Goal: Obtain resource: Obtain resource

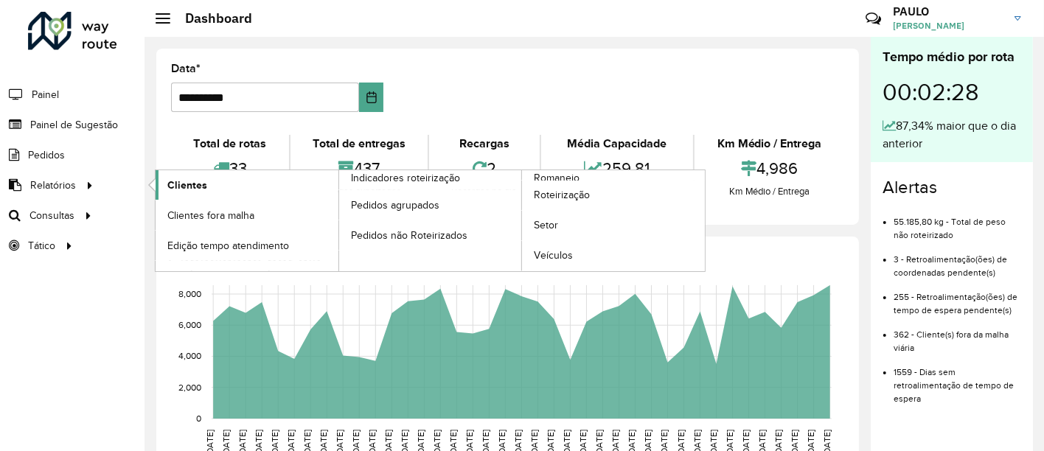
click at [212, 176] on link "Clientes" at bounding box center [247, 185] width 183 height 30
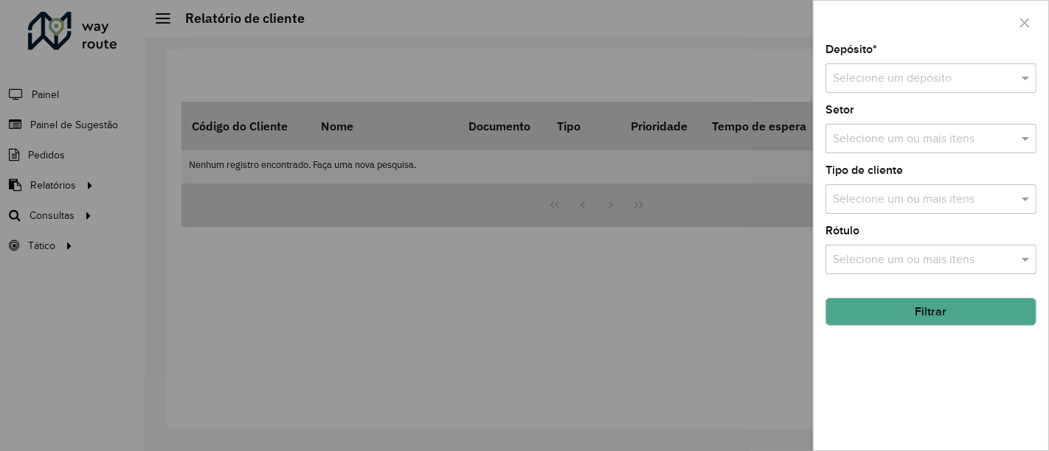
click at [981, 77] on input "text" at bounding box center [916, 79] width 167 height 18
click at [929, 115] on span "CDD Campos dos Goytacazes" at bounding box center [908, 120] width 153 height 13
click at [906, 142] on input "text" at bounding box center [923, 140] width 189 height 18
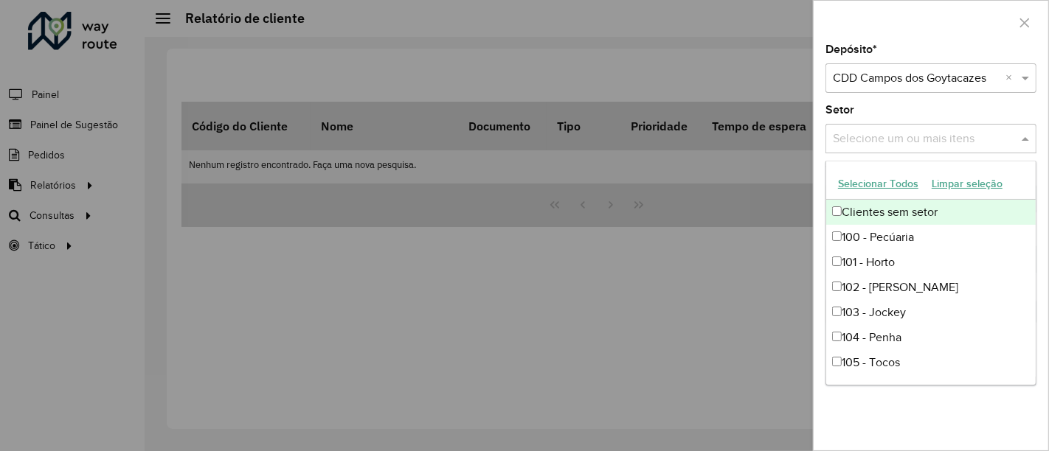
click at [865, 209] on div "Clientes sem setor" at bounding box center [931, 212] width 210 height 25
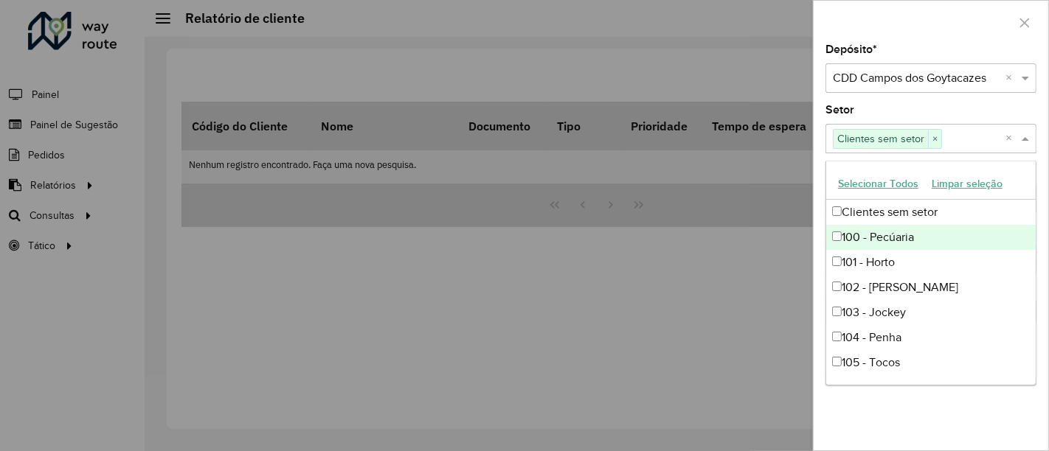
click at [842, 238] on div "100 - Pecúaria" at bounding box center [931, 237] width 210 height 25
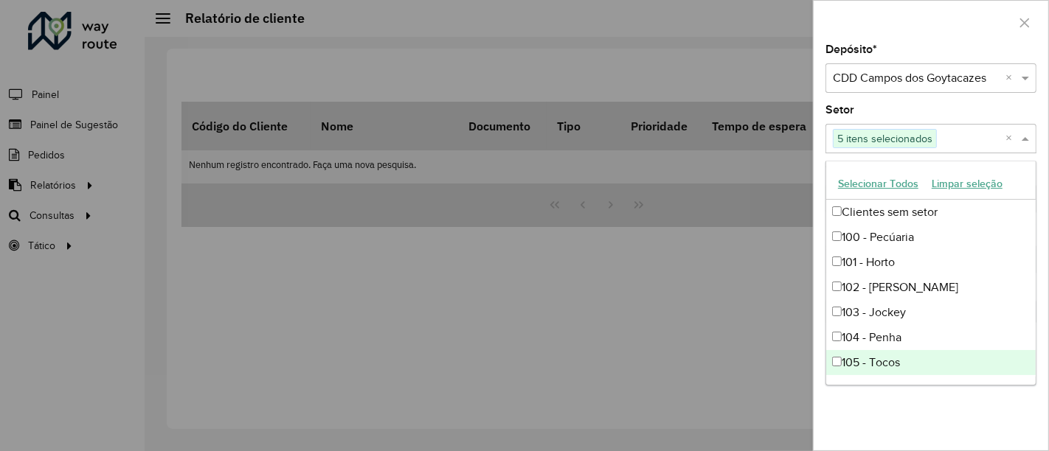
scroll to position [82, 0]
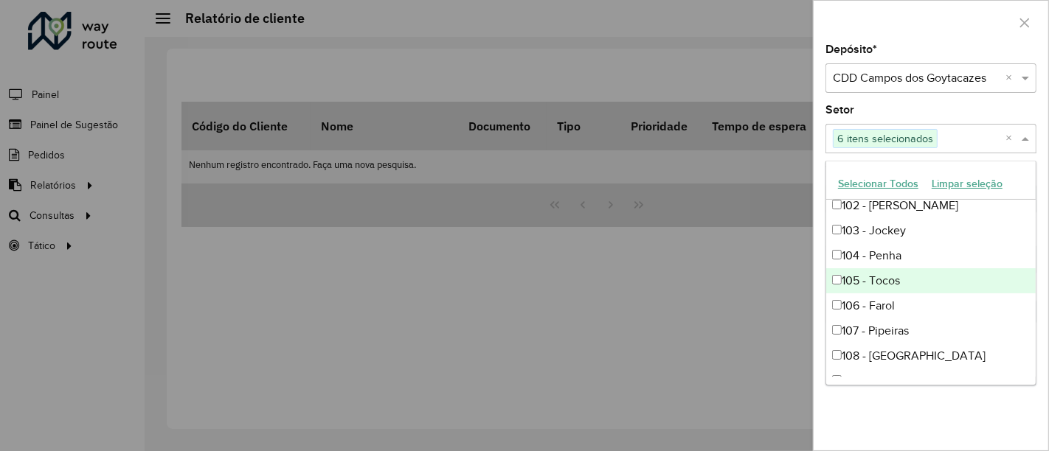
click at [836, 288] on div "105 - Tocos" at bounding box center [931, 280] width 210 height 25
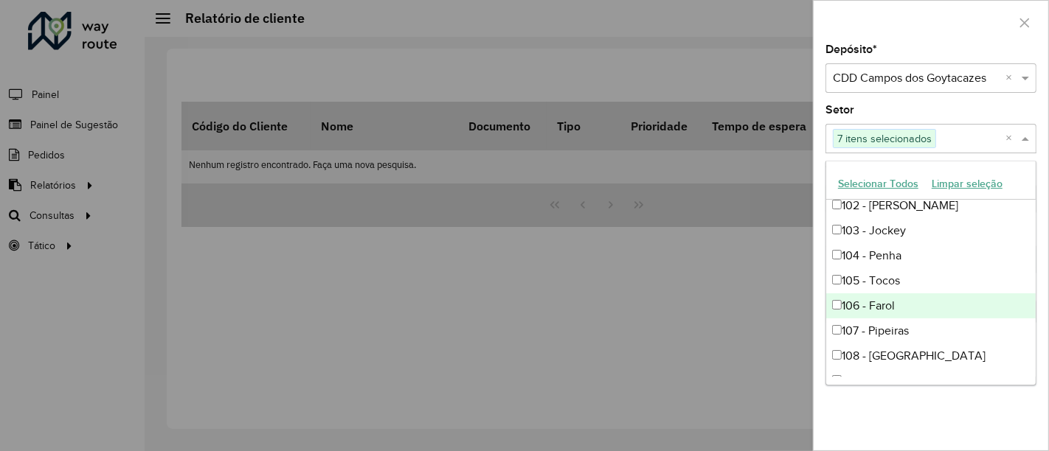
click at [834, 315] on div "106 - Farol" at bounding box center [931, 306] width 210 height 25
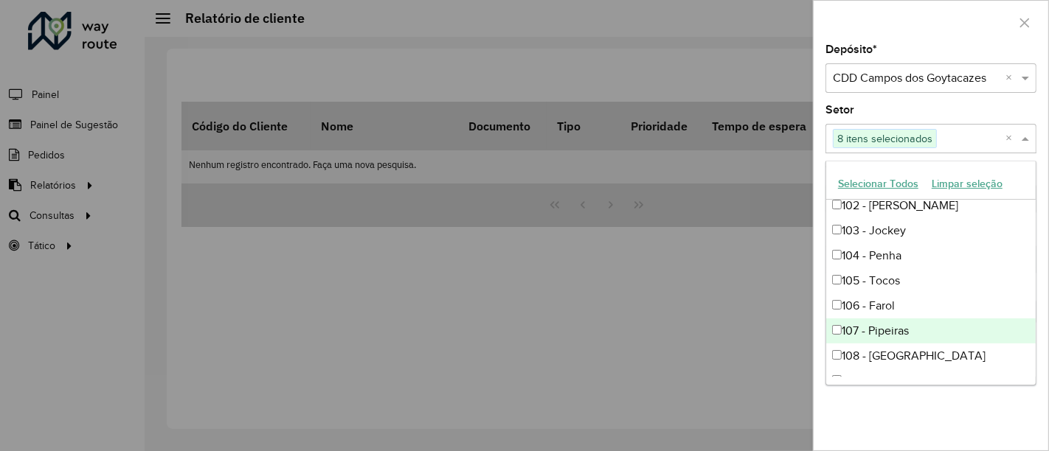
click at [835, 336] on div "107 - Pipeiras" at bounding box center [931, 331] width 210 height 25
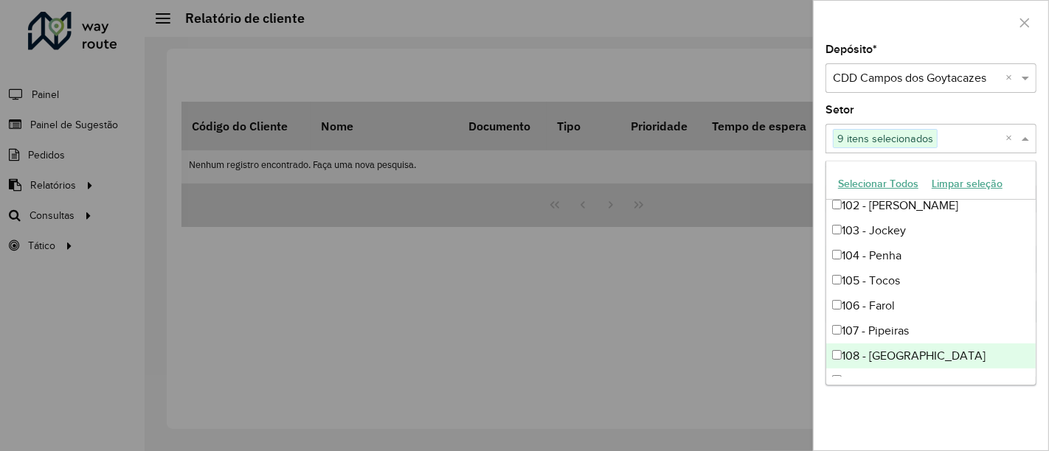
click at [832, 363] on div "108 - [GEOGRAPHIC_DATA]" at bounding box center [931, 356] width 210 height 25
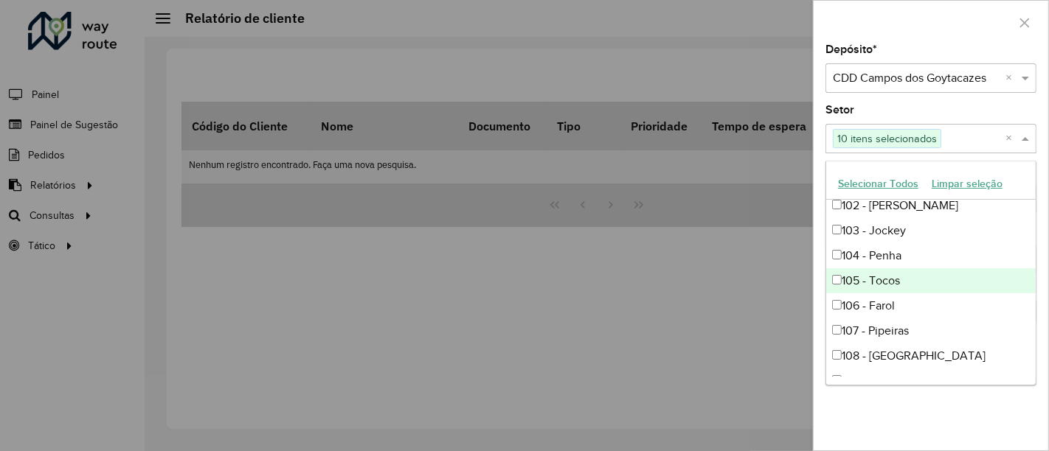
scroll to position [0, 0]
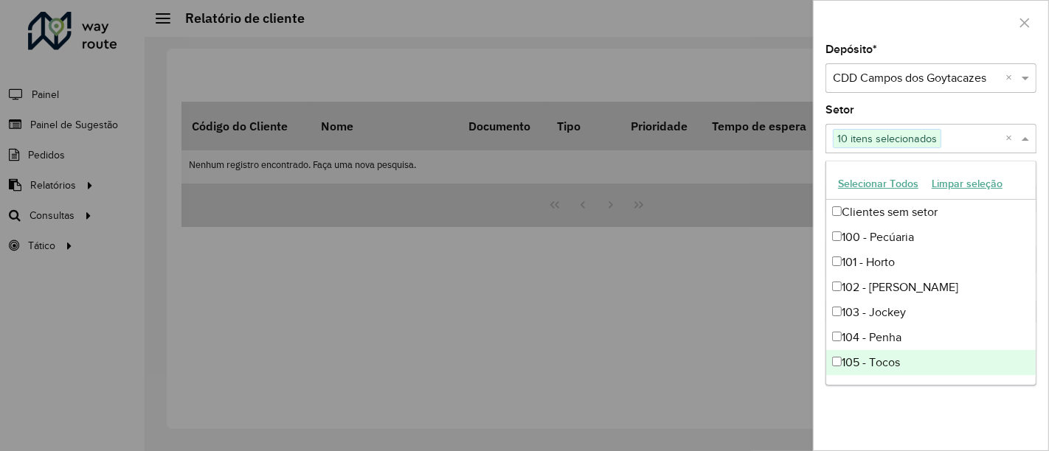
click at [914, 411] on div "Depósito * Selecione um depósito × CDD Campos dos Goytacazes × Setor Selecione …" at bounding box center [931, 247] width 235 height 406
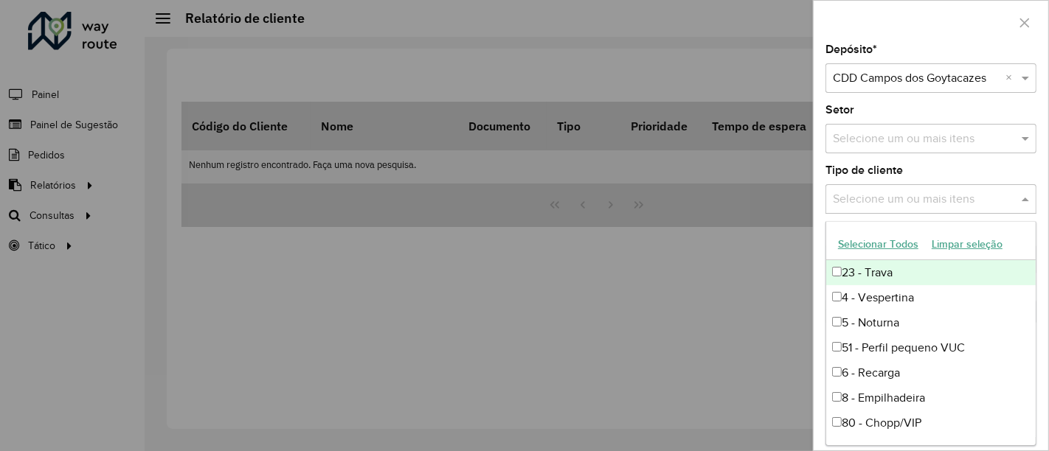
click at [988, 206] on input "text" at bounding box center [923, 200] width 189 height 18
click at [864, 279] on div "23 - Trava" at bounding box center [931, 272] width 210 height 25
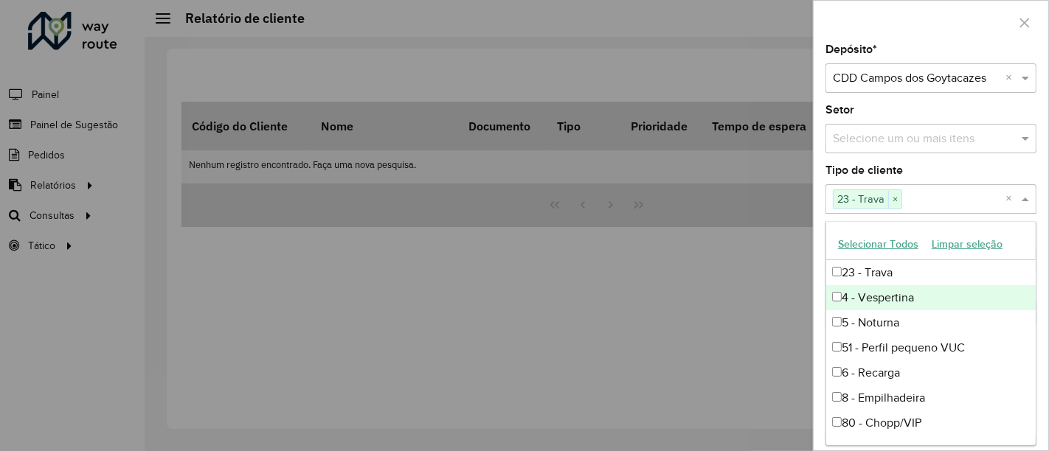
click at [867, 300] on div "4 - Vespertina" at bounding box center [931, 297] width 210 height 25
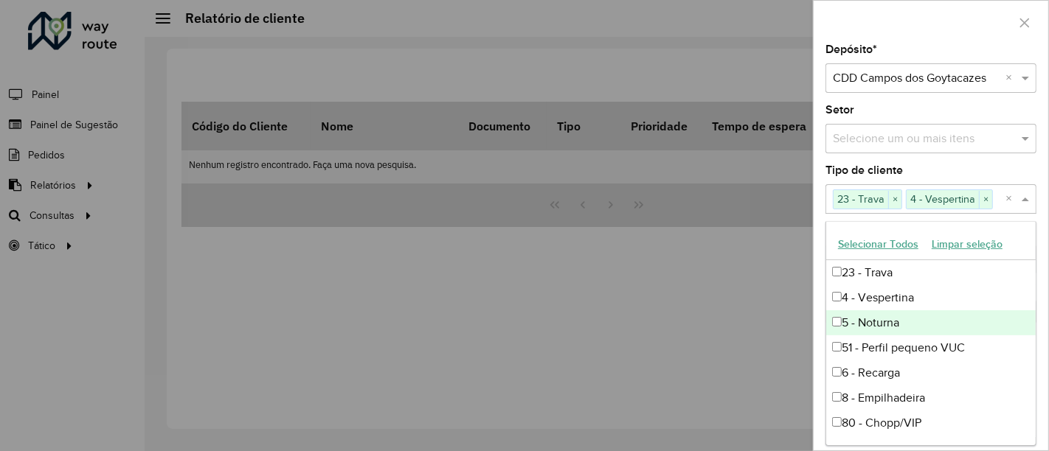
click at [869, 330] on div "5 - Noturna" at bounding box center [931, 323] width 210 height 25
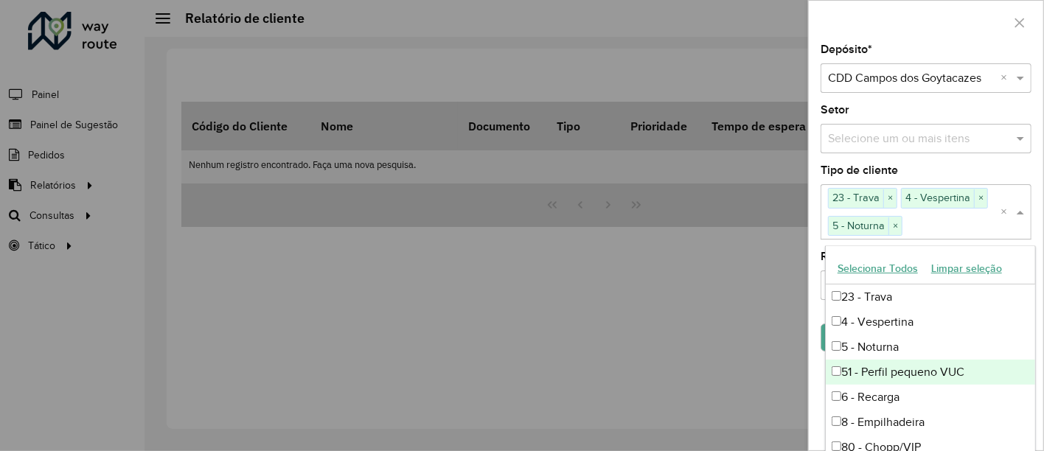
click at [867, 364] on div "51 - Perfil pequeno VUC" at bounding box center [931, 372] width 210 height 25
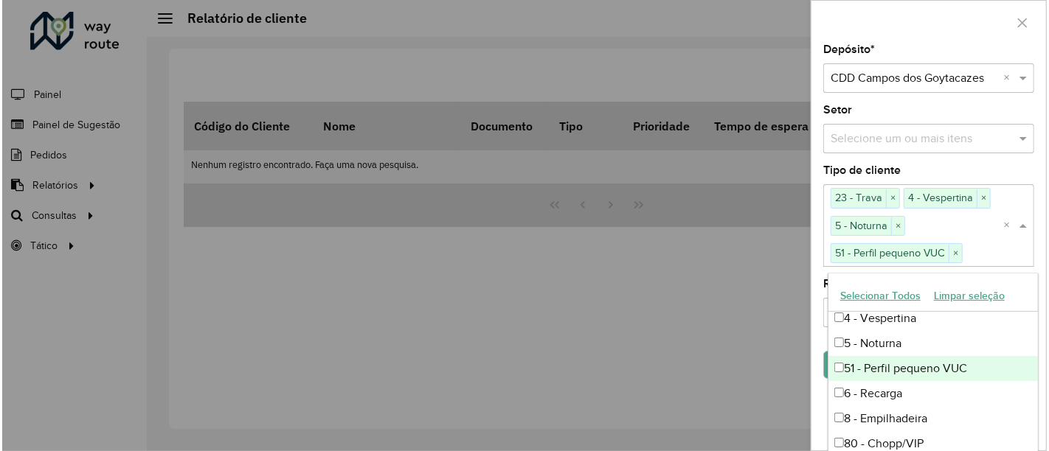
scroll to position [48, 0]
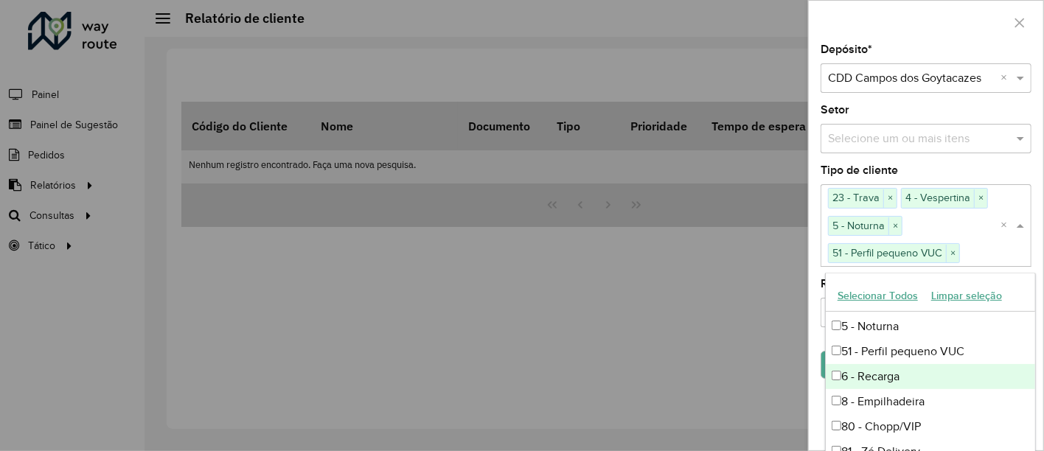
click at [864, 372] on div "6 - Recarga" at bounding box center [931, 376] width 210 height 25
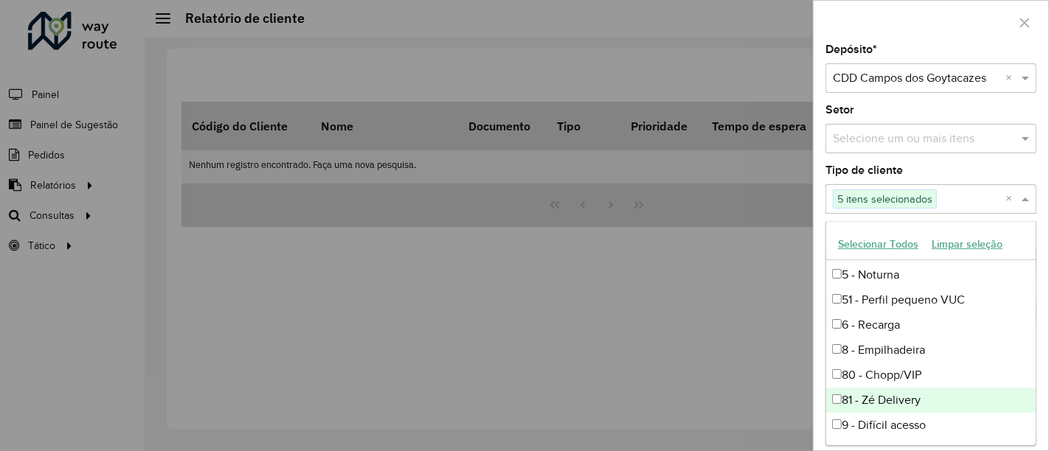
click at [868, 399] on div "81 - Zé Delivery" at bounding box center [931, 400] width 210 height 25
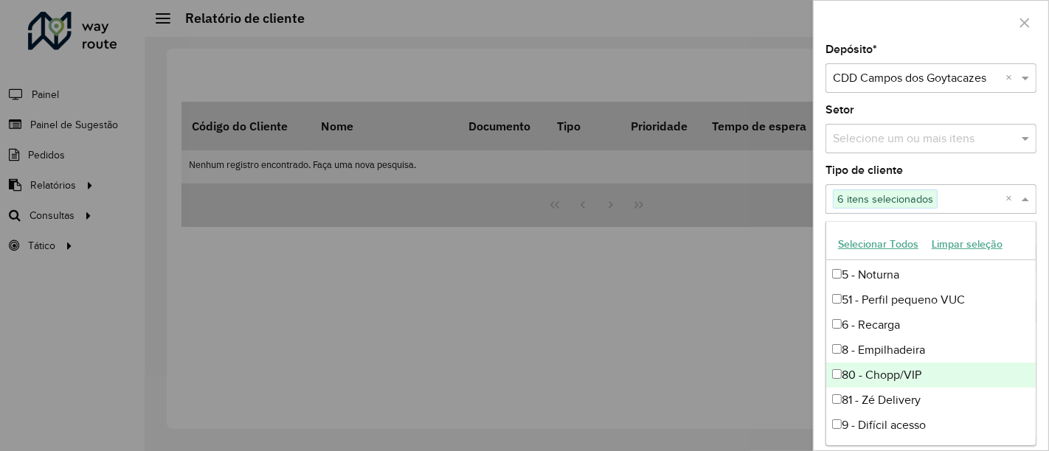
click at [870, 366] on div "80 - Chopp/VIP" at bounding box center [931, 375] width 210 height 25
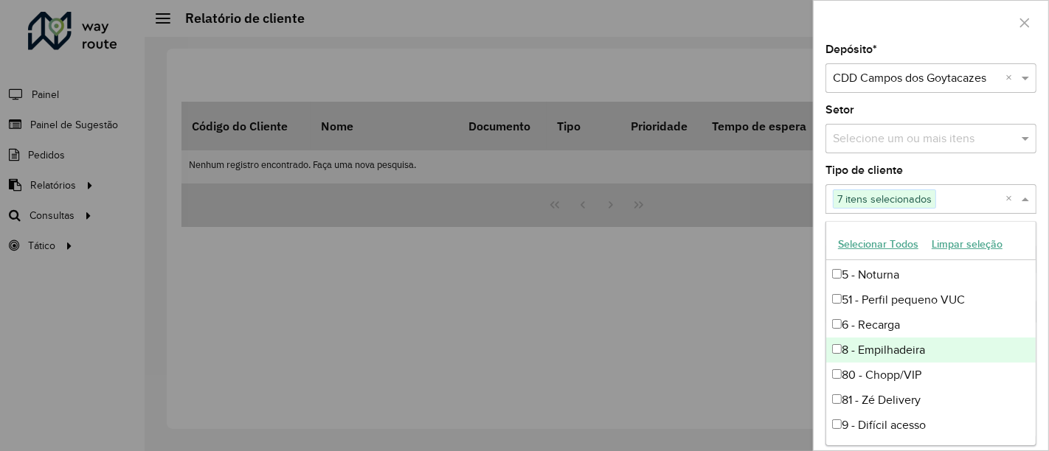
click at [866, 356] on div "8 - Empilhadeira" at bounding box center [931, 350] width 210 height 25
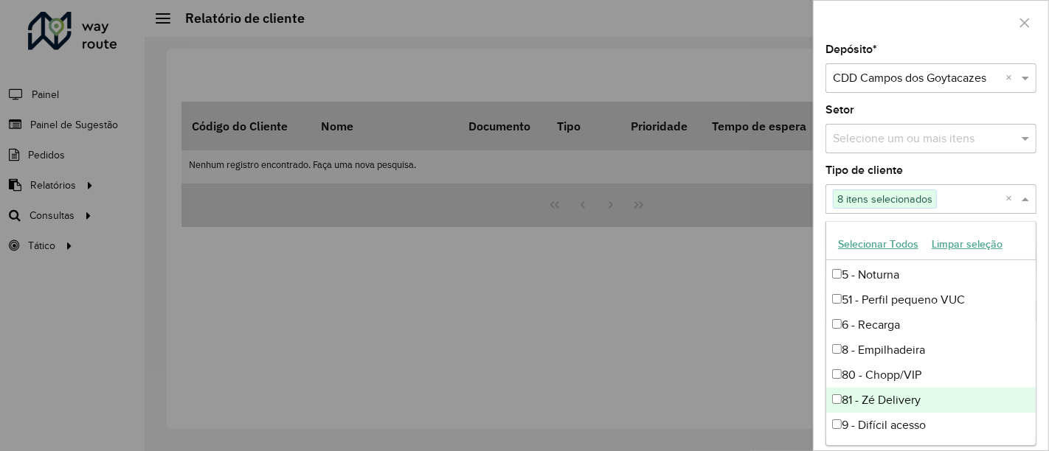
click at [862, 409] on div "81 - Zé Delivery" at bounding box center [931, 400] width 210 height 25
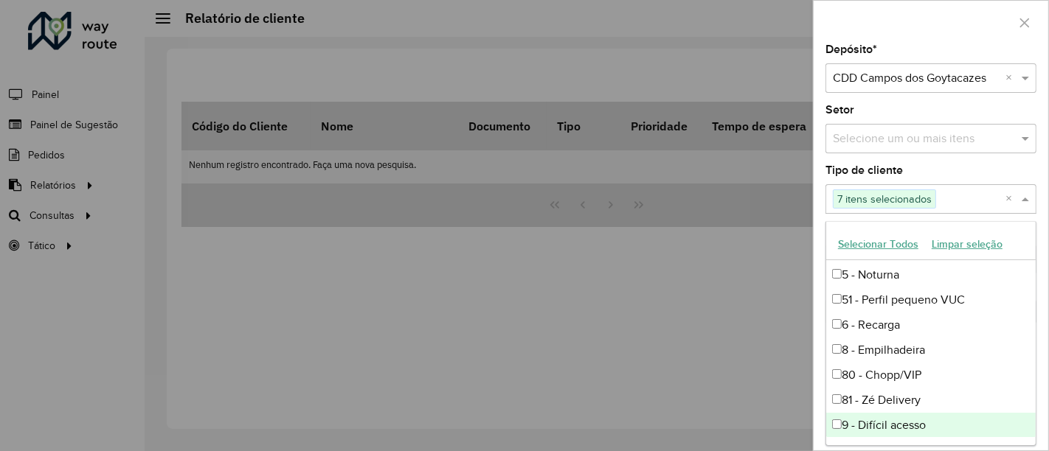
click at [860, 422] on div "9 - Difícil acesso" at bounding box center [931, 425] width 210 height 25
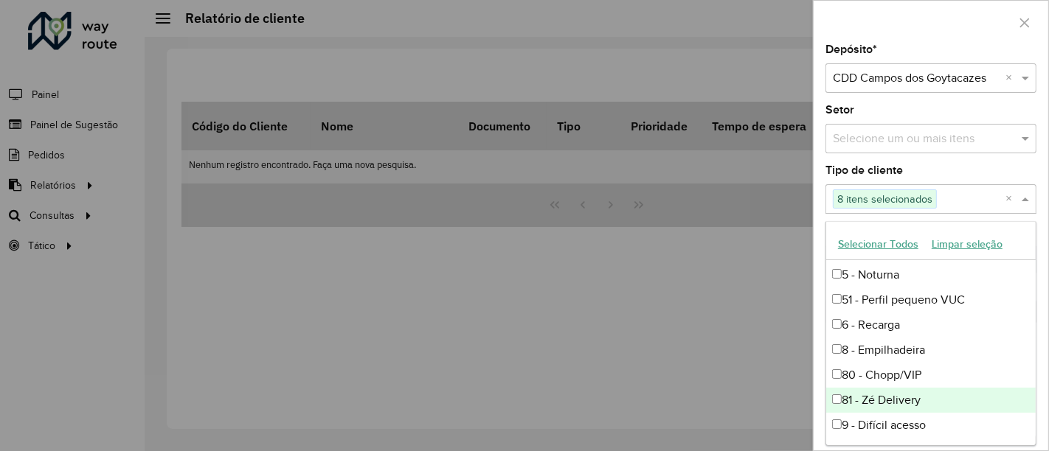
click at [854, 390] on div "81 - Zé Delivery" at bounding box center [931, 400] width 210 height 25
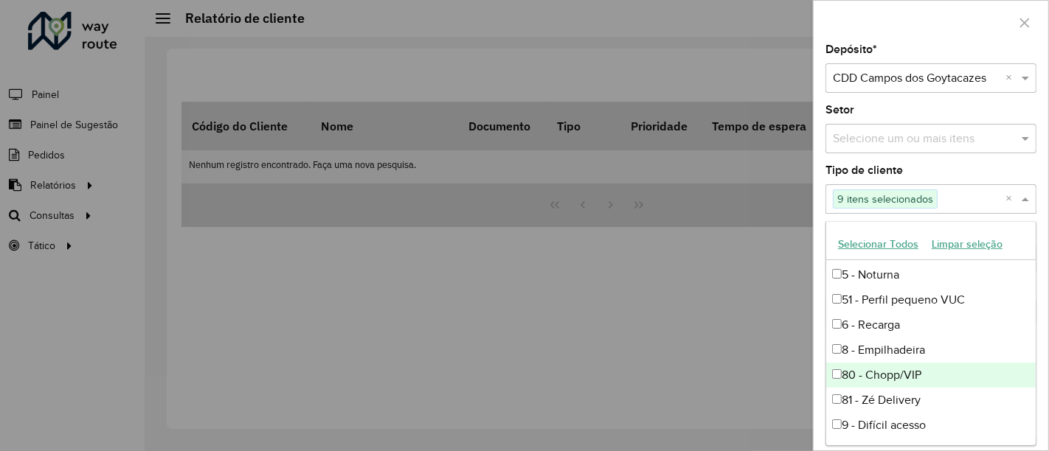
click at [731, 315] on div at bounding box center [524, 225] width 1049 height 451
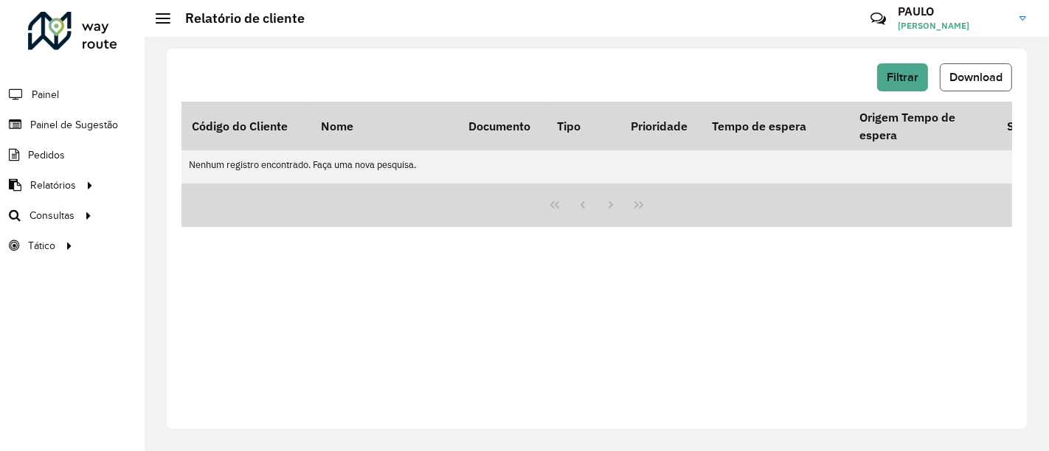
click at [977, 64] on button "Download" at bounding box center [976, 77] width 72 height 28
click at [965, 71] on span "Download" at bounding box center [975, 77] width 53 height 13
click at [970, 77] on span "Download" at bounding box center [975, 77] width 53 height 13
click at [914, 77] on span "Filtrar" at bounding box center [903, 77] width 32 height 13
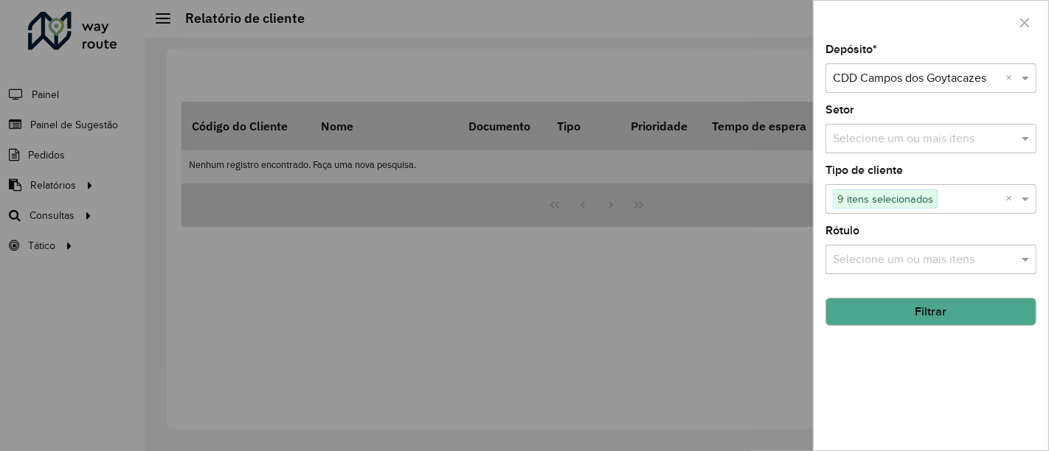
click at [981, 261] on input "text" at bounding box center [923, 261] width 189 height 18
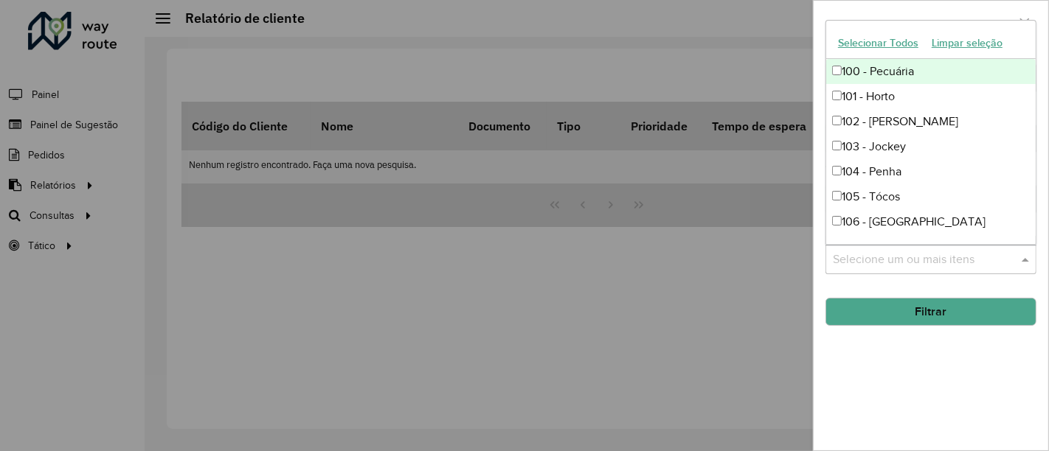
click at [981, 261] on input "text" at bounding box center [923, 261] width 189 height 18
click at [984, 298] on button "Filtrar" at bounding box center [930, 312] width 211 height 28
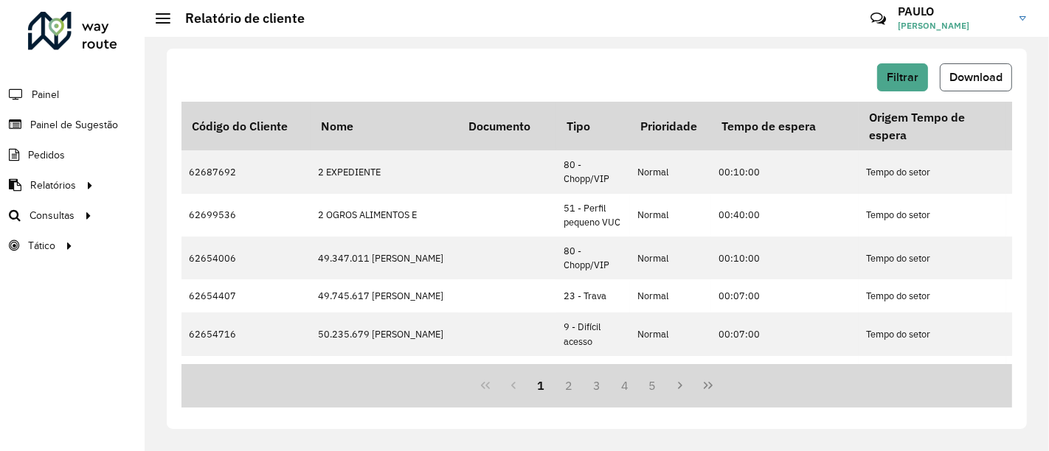
click at [966, 68] on button "Download" at bounding box center [976, 77] width 72 height 28
